Goal: Register for event/course

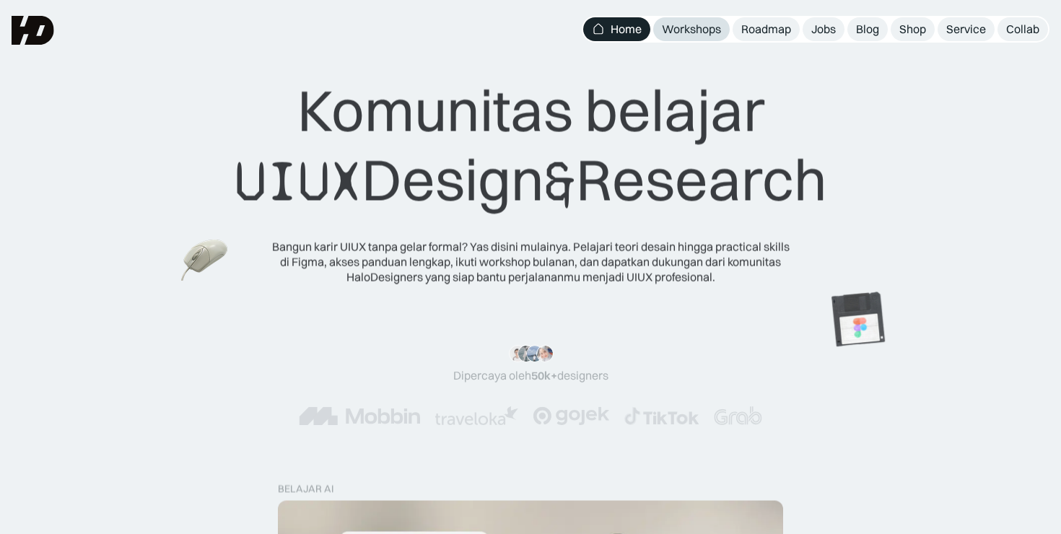
click at [697, 33] on div "Workshops" at bounding box center [691, 29] width 59 height 15
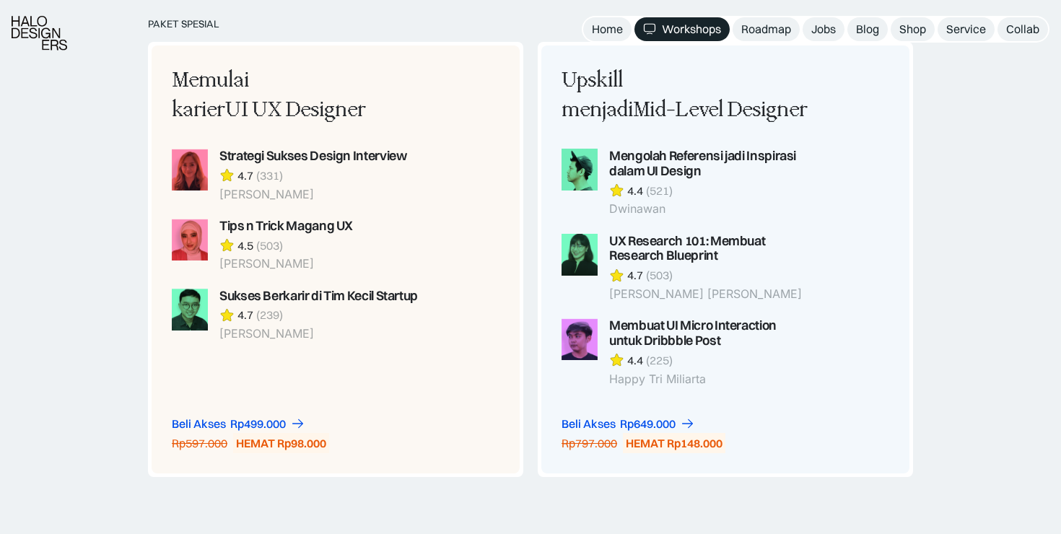
scroll to position [1183, 0]
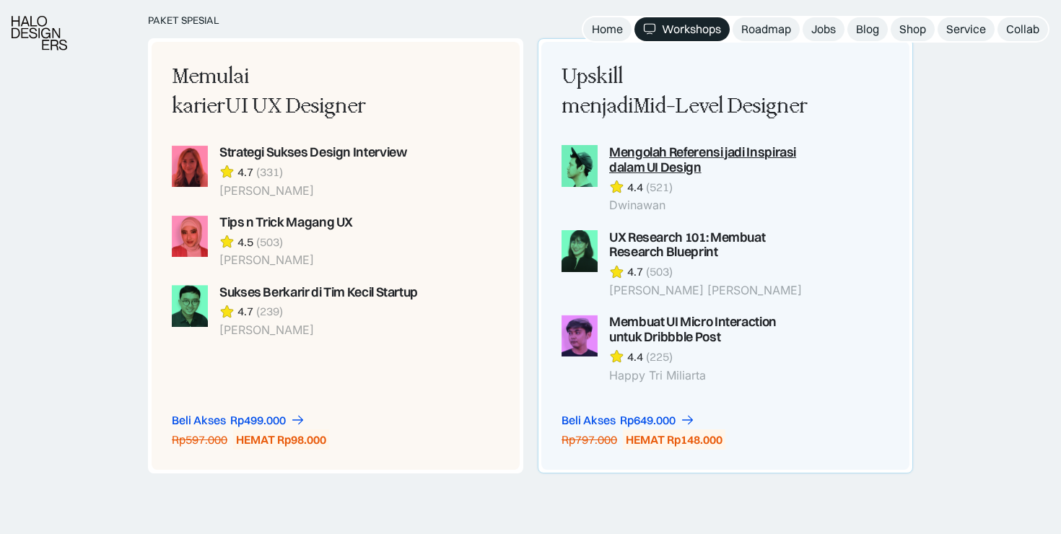
click at [660, 157] on div "Mengolah Referensi jadi Inspirasi dalam UI Design" at bounding box center [709, 160] width 201 height 30
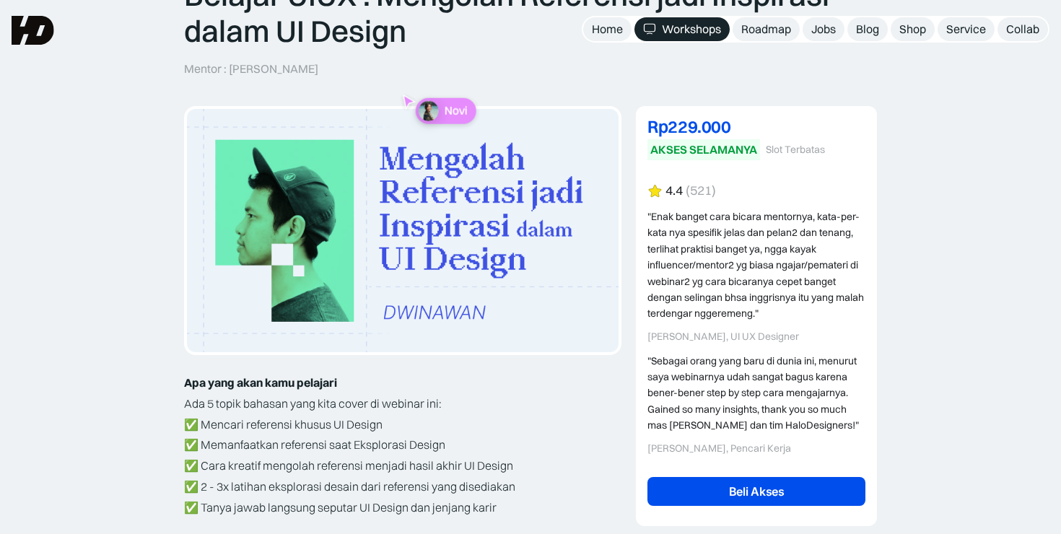
scroll to position [149, 0]
